Goal: Navigation & Orientation: Find specific page/section

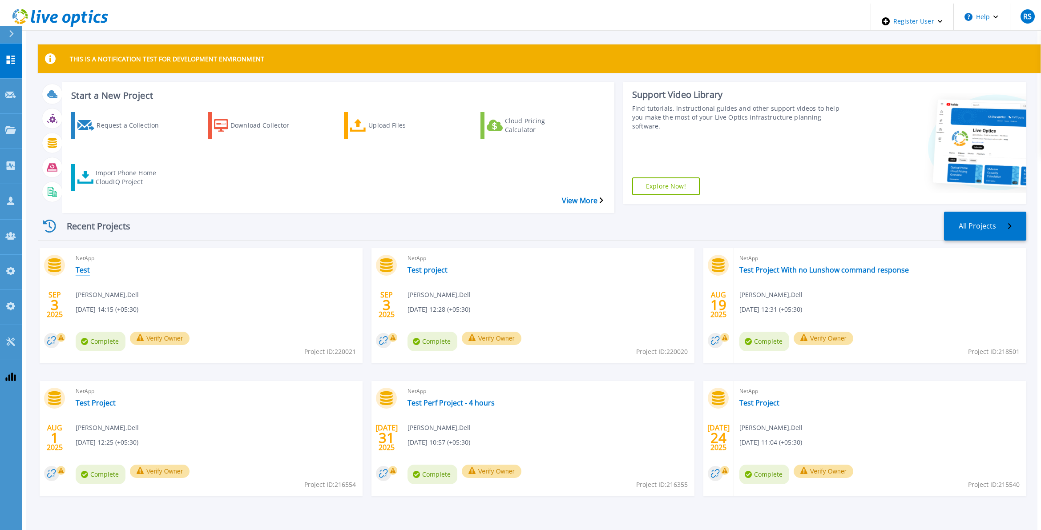
click at [76, 266] on link "Test" at bounding box center [83, 270] width 14 height 9
